Goal: Information Seeking & Learning: Check status

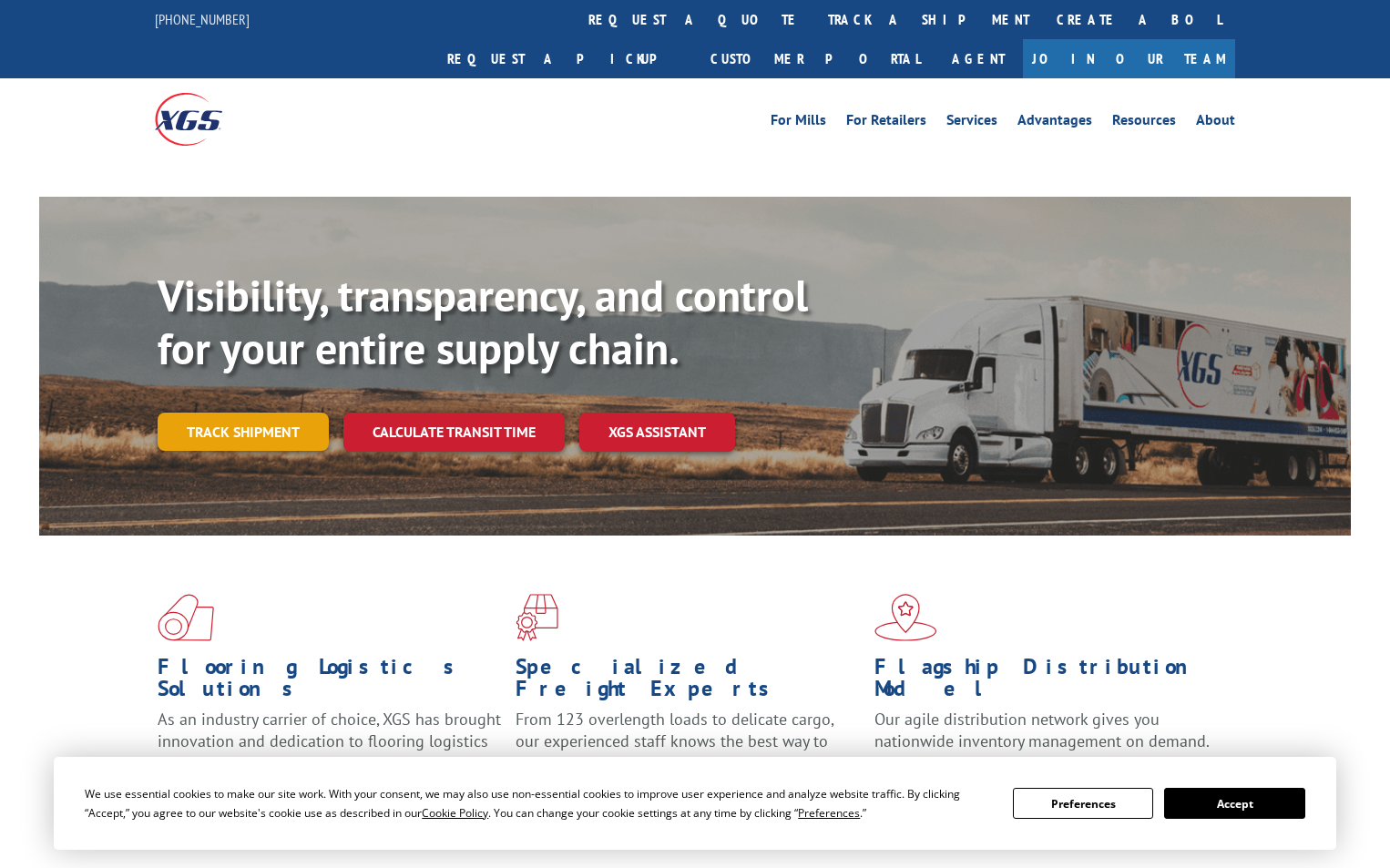
click at [200, 413] on link "Track shipment" at bounding box center [243, 432] width 171 height 38
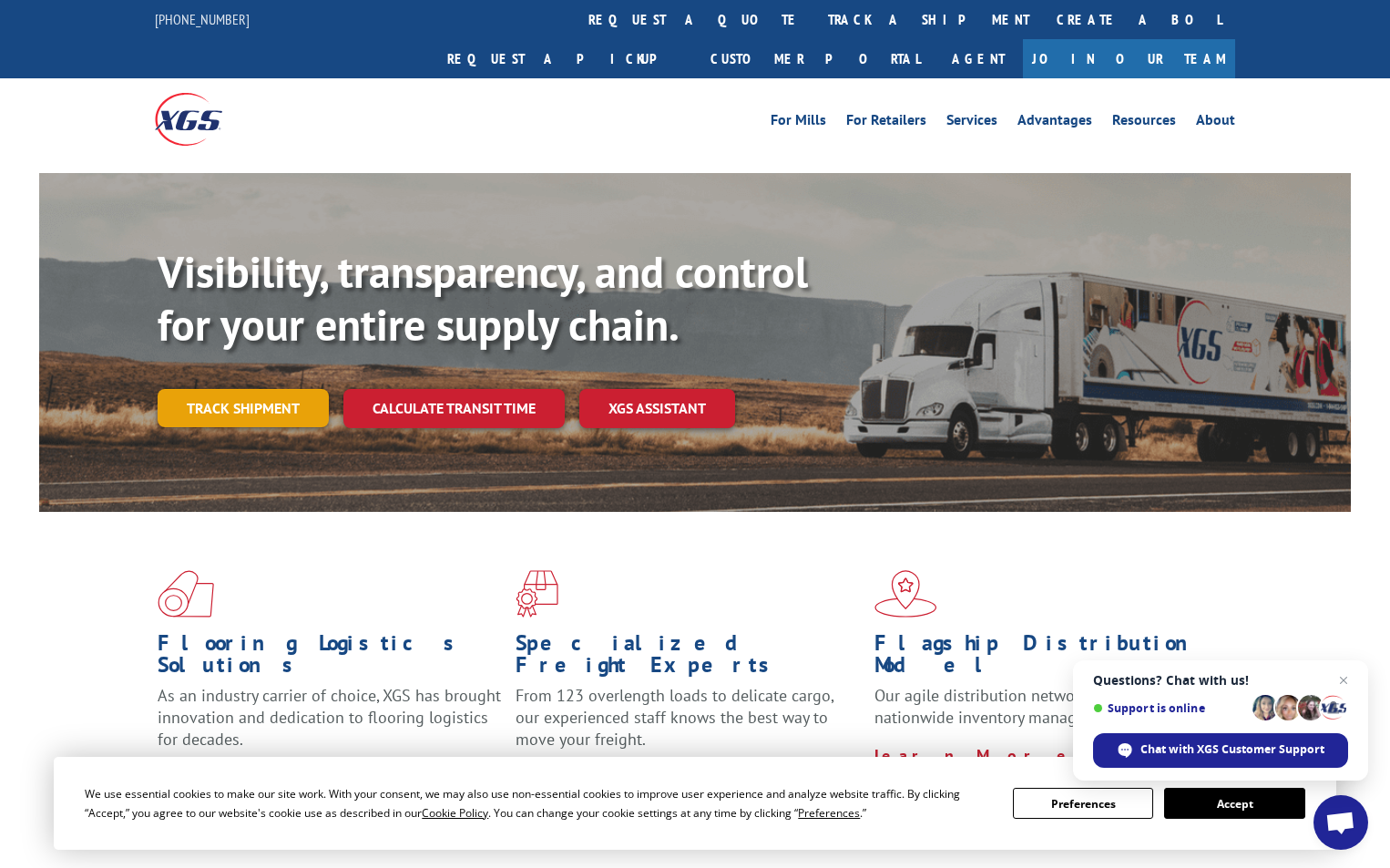
click at [232, 389] on link "Track shipment" at bounding box center [243, 408] width 171 height 38
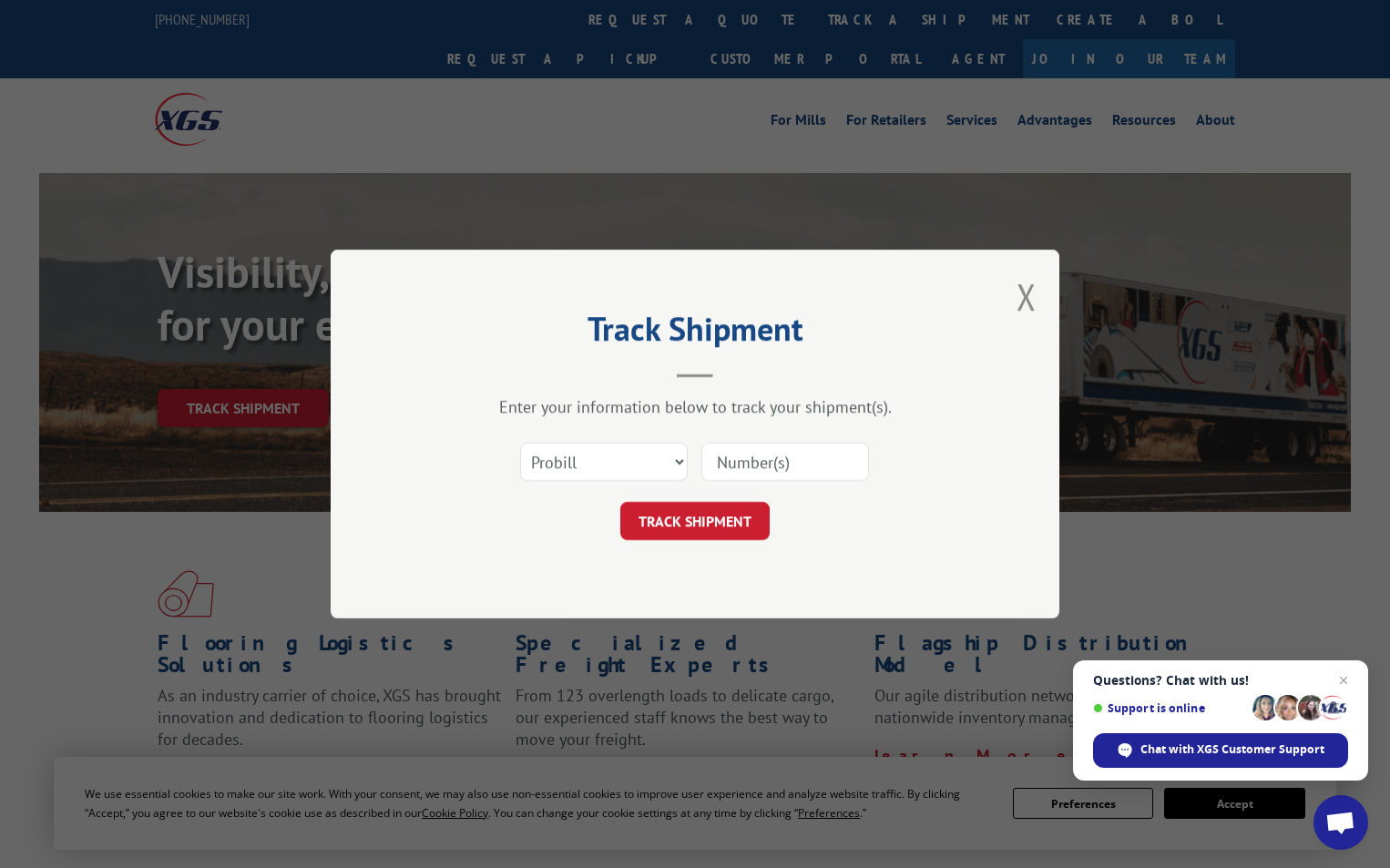
click at [769, 468] on input at bounding box center [784, 462] width 167 height 38
paste input "4019384"
type input "4019384"
click at [710, 523] on button "TRACK SHIPMENT" at bounding box center [695, 520] width 149 height 38
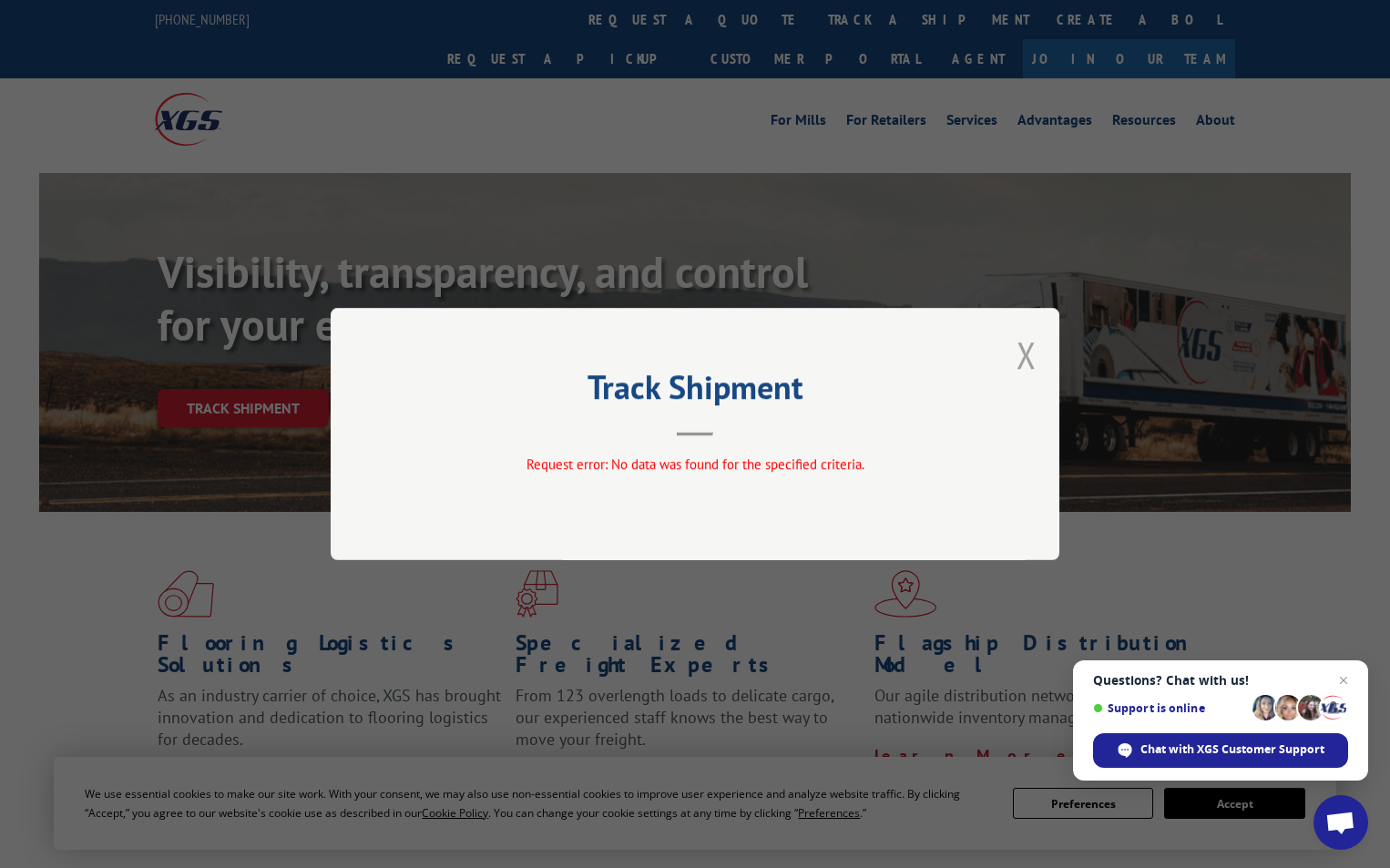
click at [1025, 355] on button "Close modal" at bounding box center [1026, 354] width 20 height 48
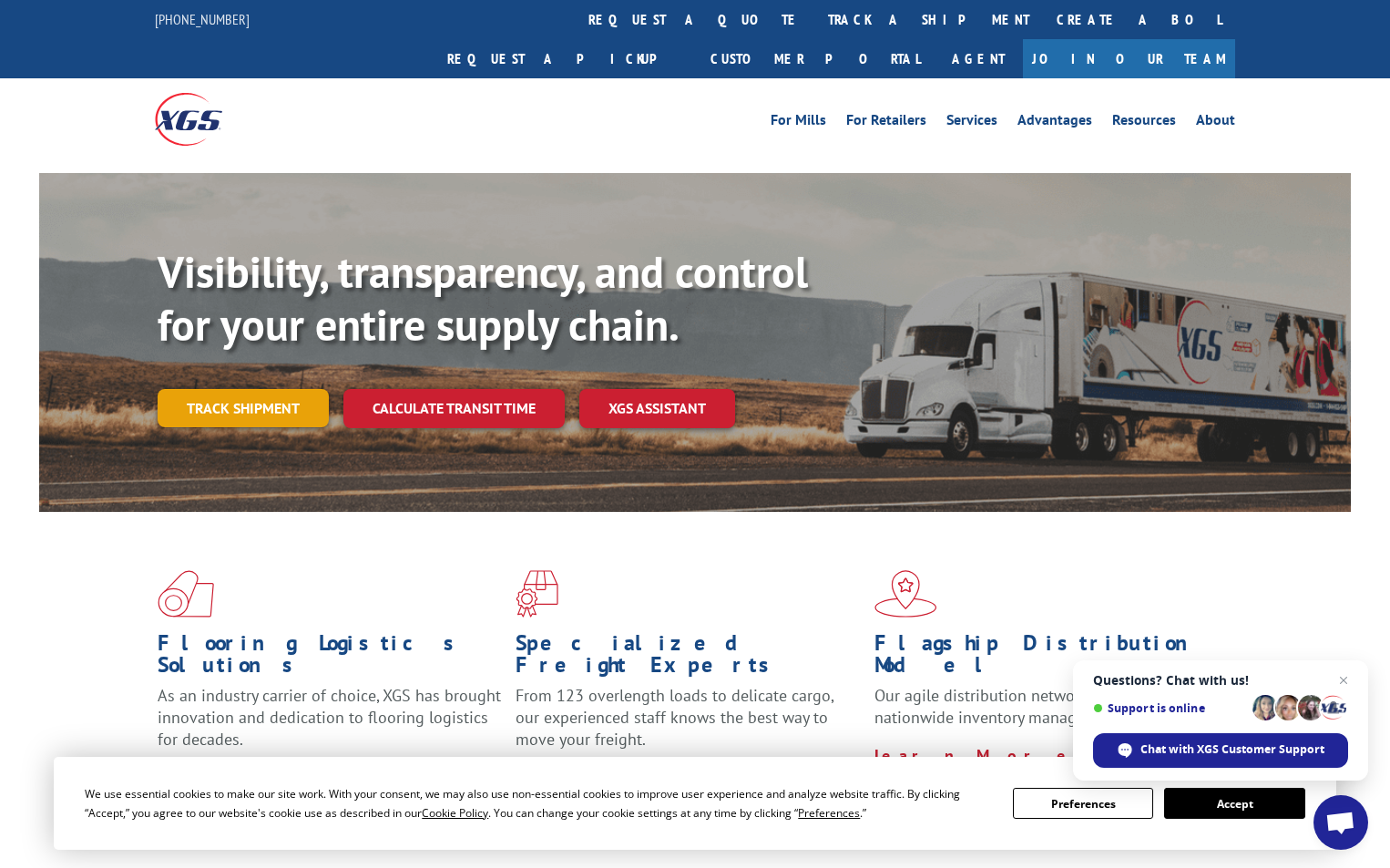
click at [276, 389] on link "Track shipment" at bounding box center [243, 408] width 171 height 38
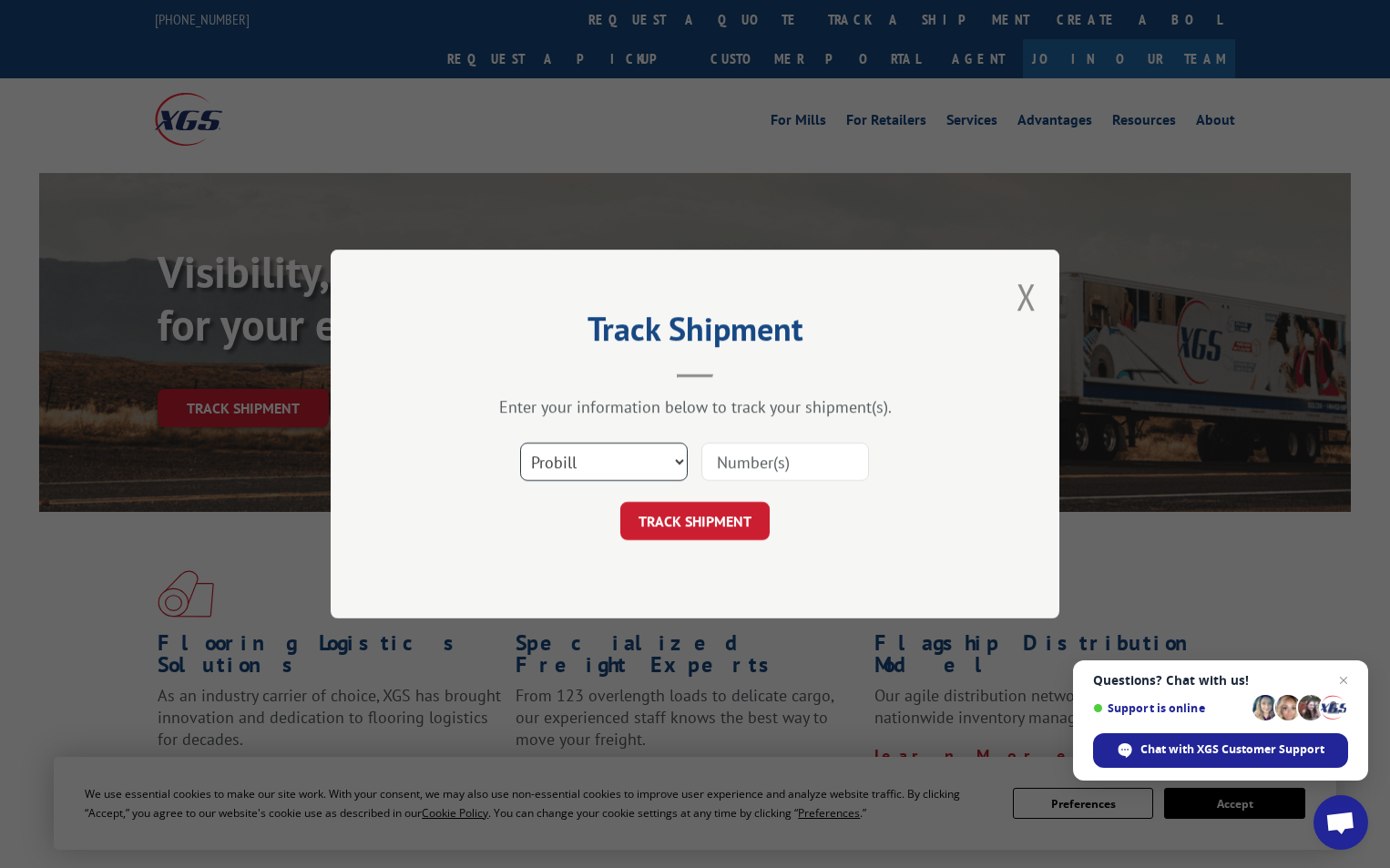
click at [608, 463] on select "Select category... Probill BOL PO" at bounding box center [604, 462] width 167 height 38
select select "bol"
click at [521, 443] on select "Select category... Probill BOL PO" at bounding box center [604, 462] width 167 height 38
click at [747, 457] on input at bounding box center [784, 462] width 167 height 38
paste input "4019384"
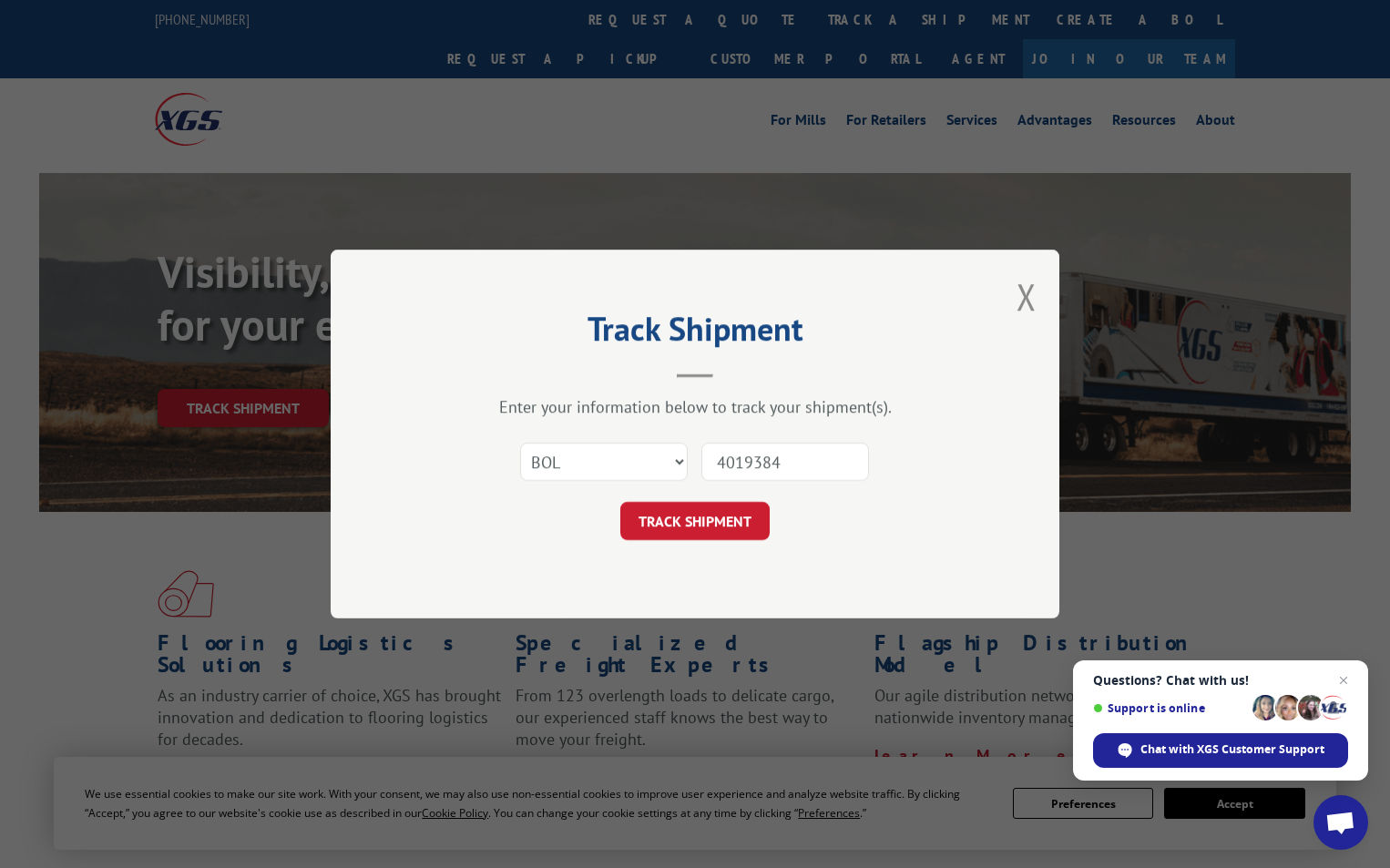
type input "4019384"
click at [721, 548] on div "Track Shipment Enter your information below to track your shipment(s). Select c…" at bounding box center [695, 434] width 729 height 368
click at [714, 519] on button "TRACK SHIPMENT" at bounding box center [695, 520] width 149 height 38
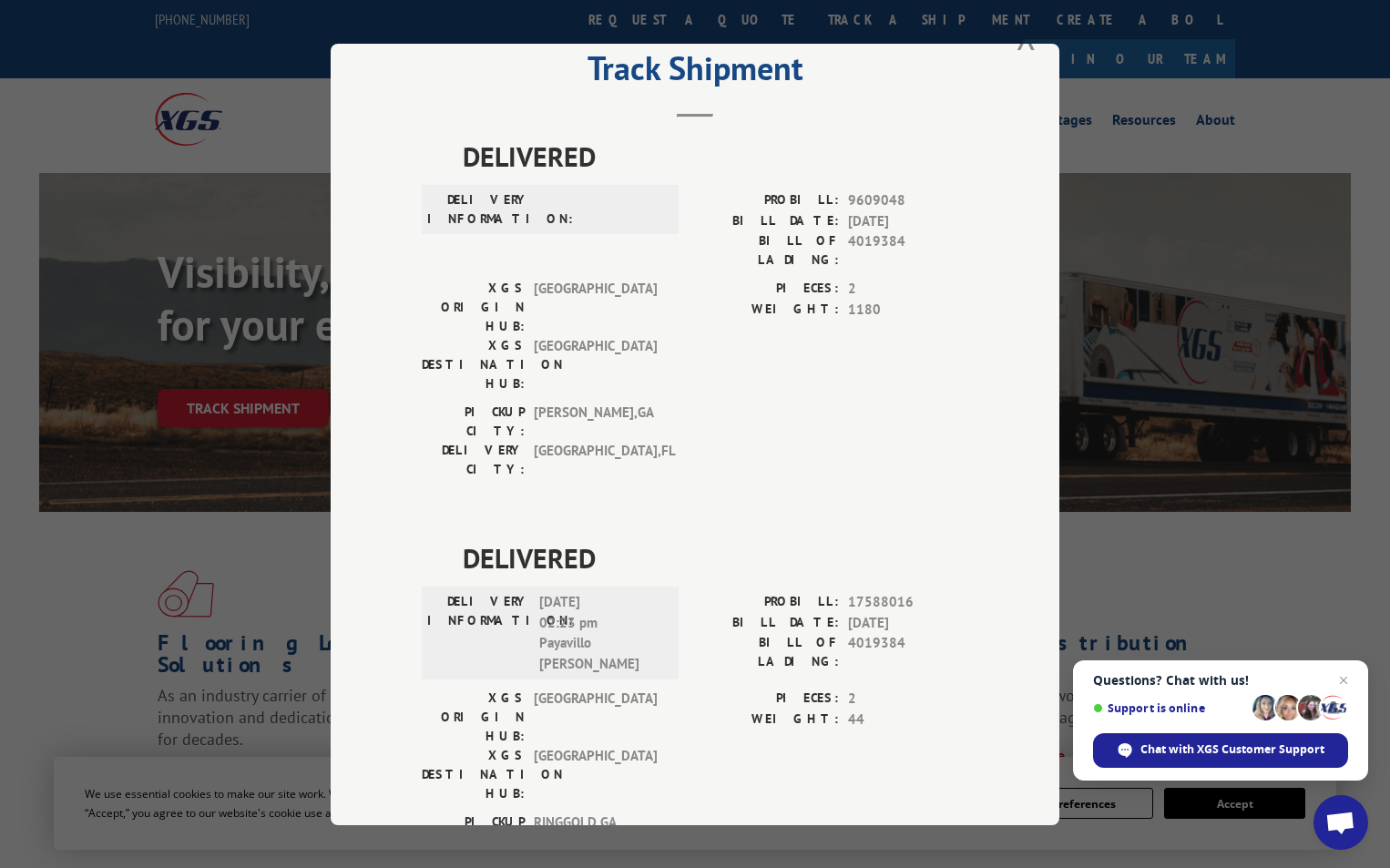
scroll to position [91, 0]
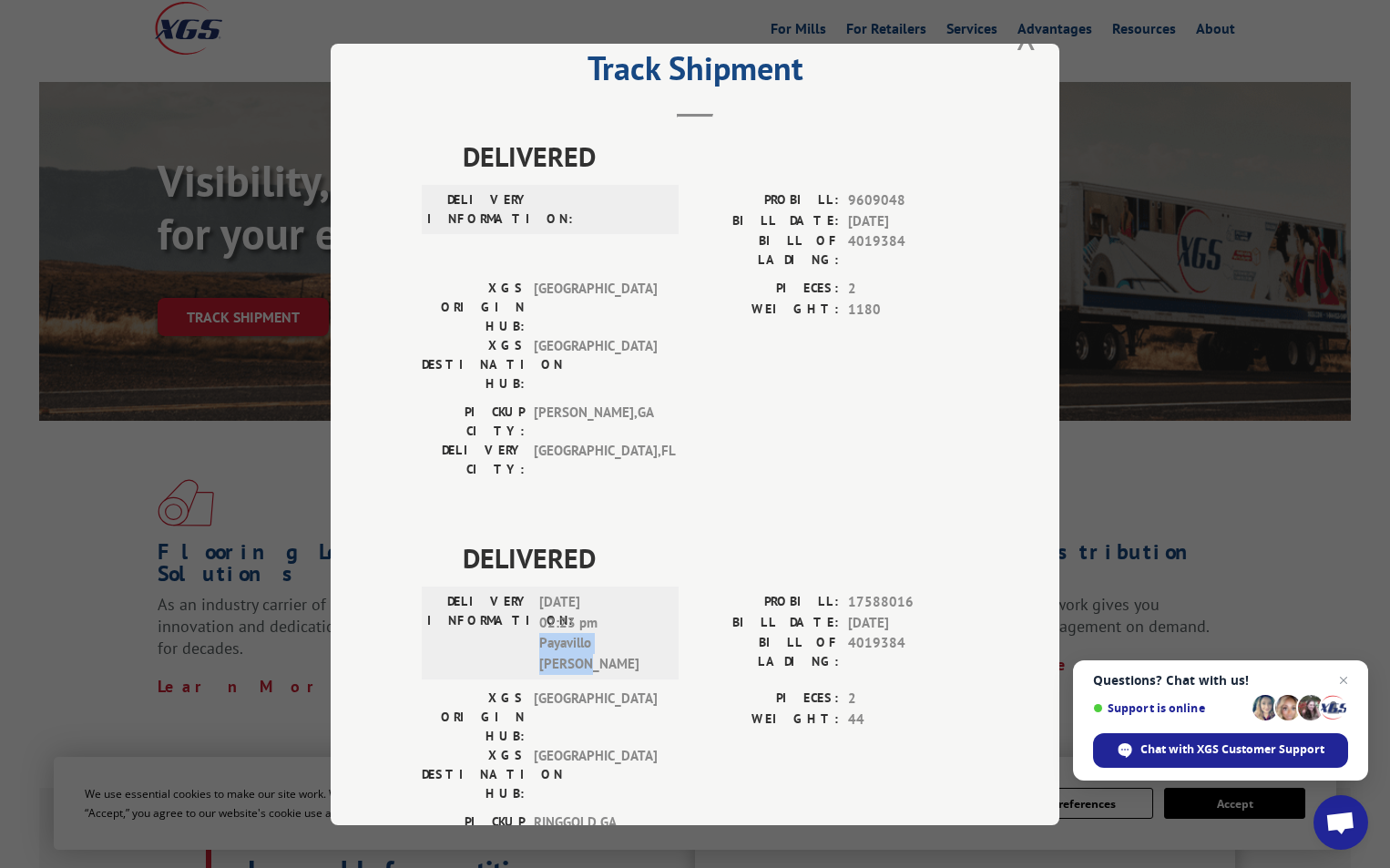
drag, startPoint x: 633, startPoint y: 553, endPoint x: 529, endPoint y: 553, distance: 104.0
click at [529, 592] on div "DELIVERY INFORMATION: [DATE] 02:23 pm [PERSON_NAME]" at bounding box center [550, 633] width 246 height 82
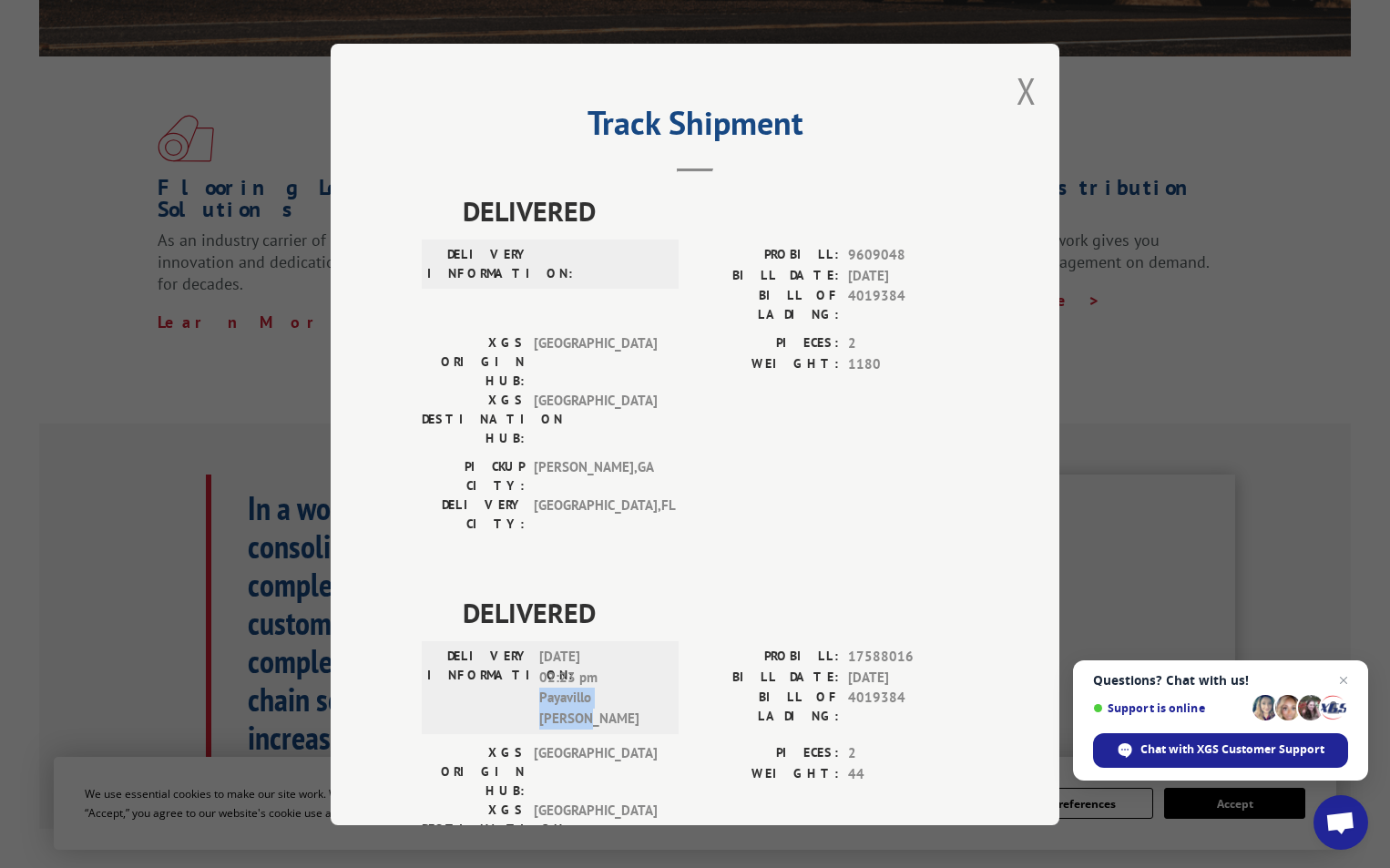
scroll to position [55, 0]
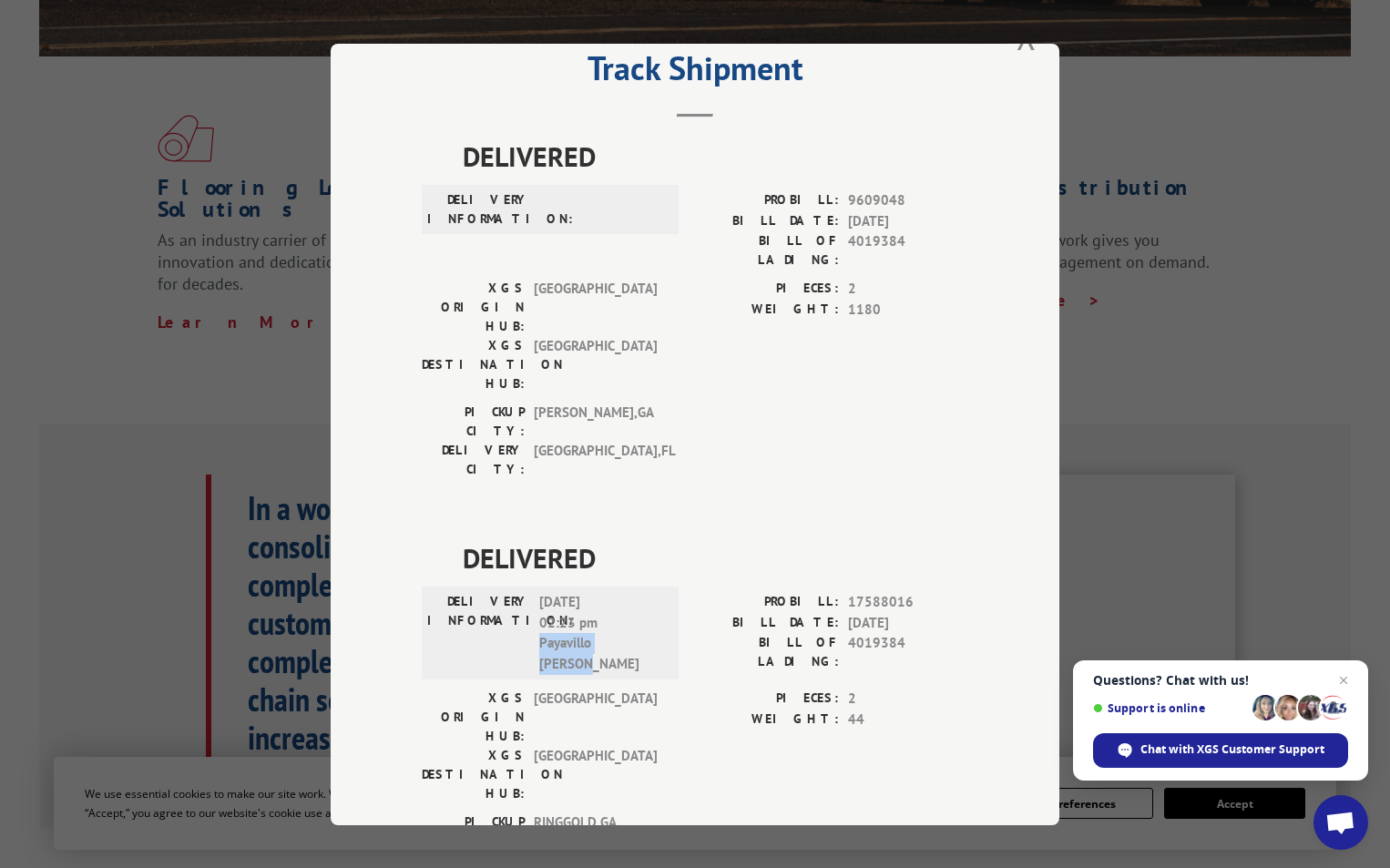
copy span "Payavillo [PERSON_NAME]"
